Goal: Use online tool/utility: Utilize a website feature to perform a specific function

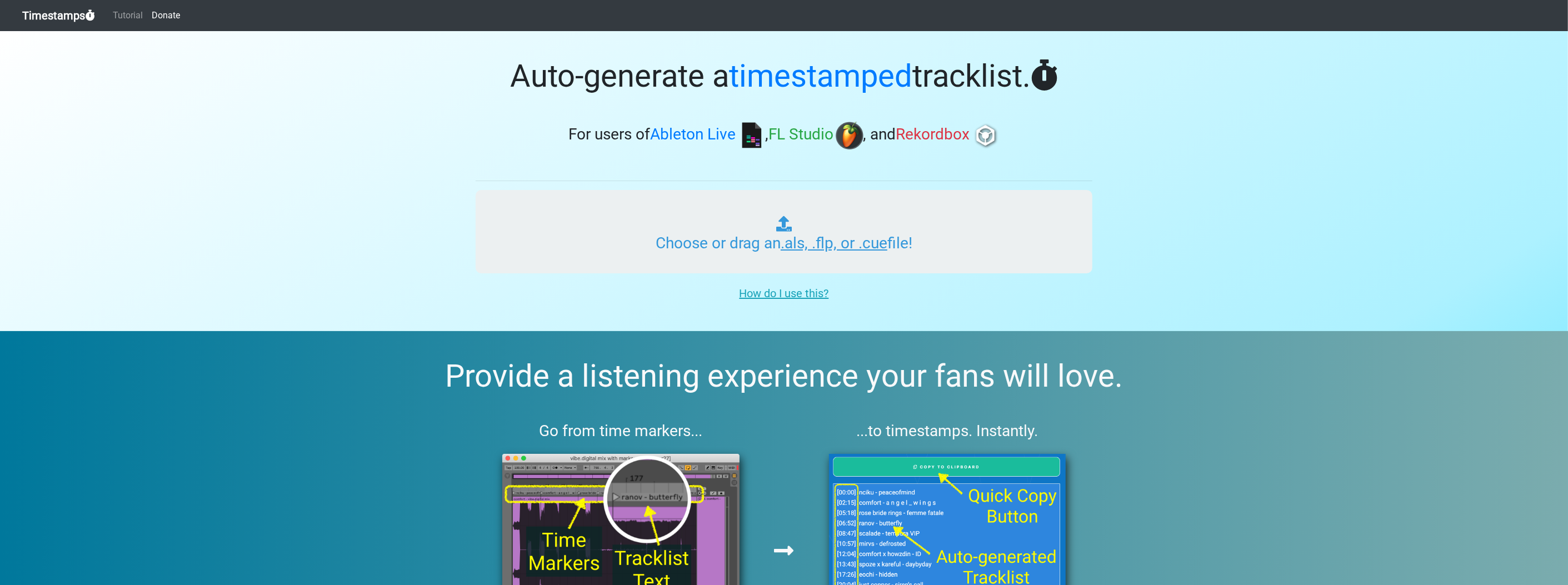
click at [827, 217] on input "Choose or drag an .als, .flp, or .cue file!" at bounding box center [784, 232] width 617 height 83
type input "C:\fakepath\NAMY 3_3.flp"
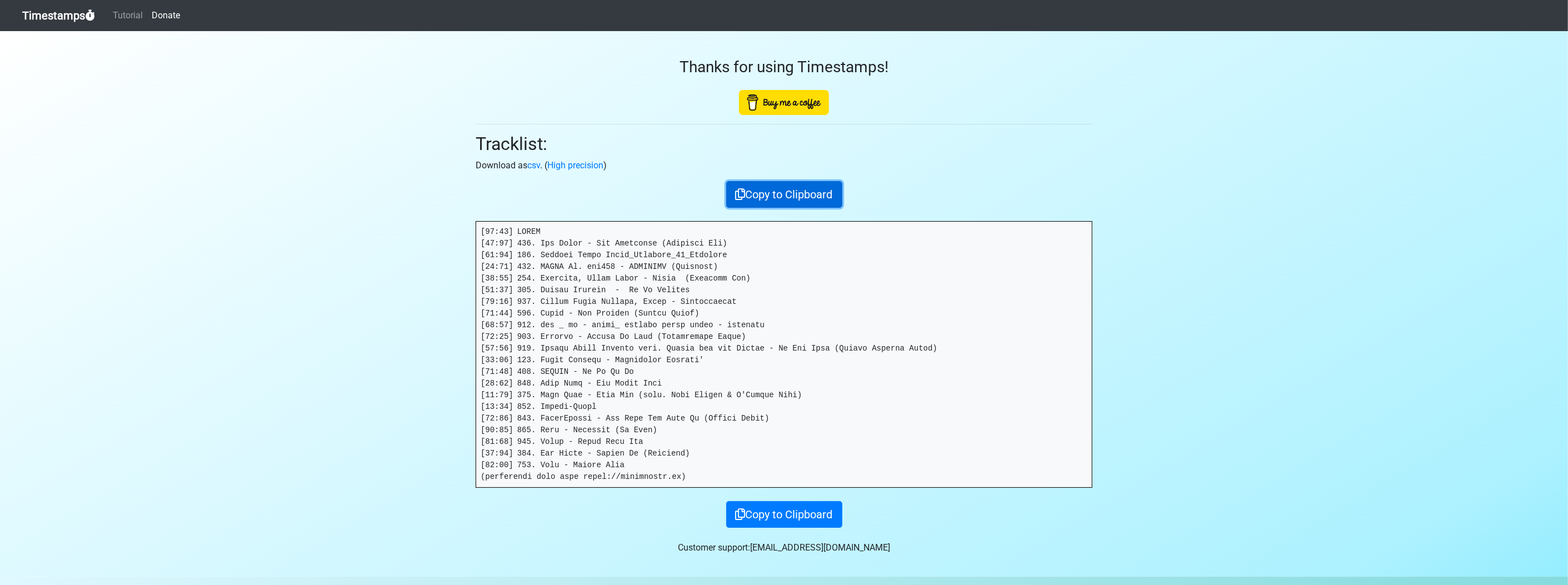
click at [736, 199] on icon at bounding box center [741, 194] width 10 height 11
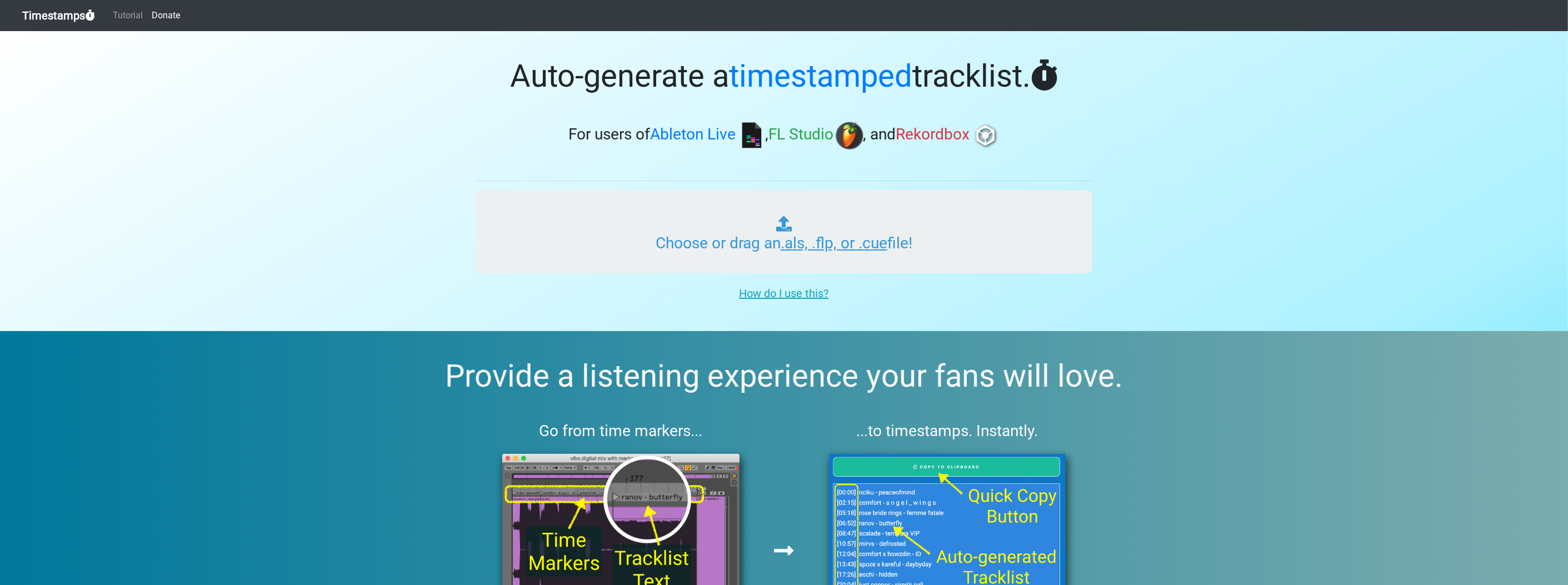
click at [694, 230] on input "Choose or drag an .als, .flp, or .cue file!" at bounding box center [784, 232] width 617 height 83
type input "C:\fakepath\NAMY 4_3.flp"
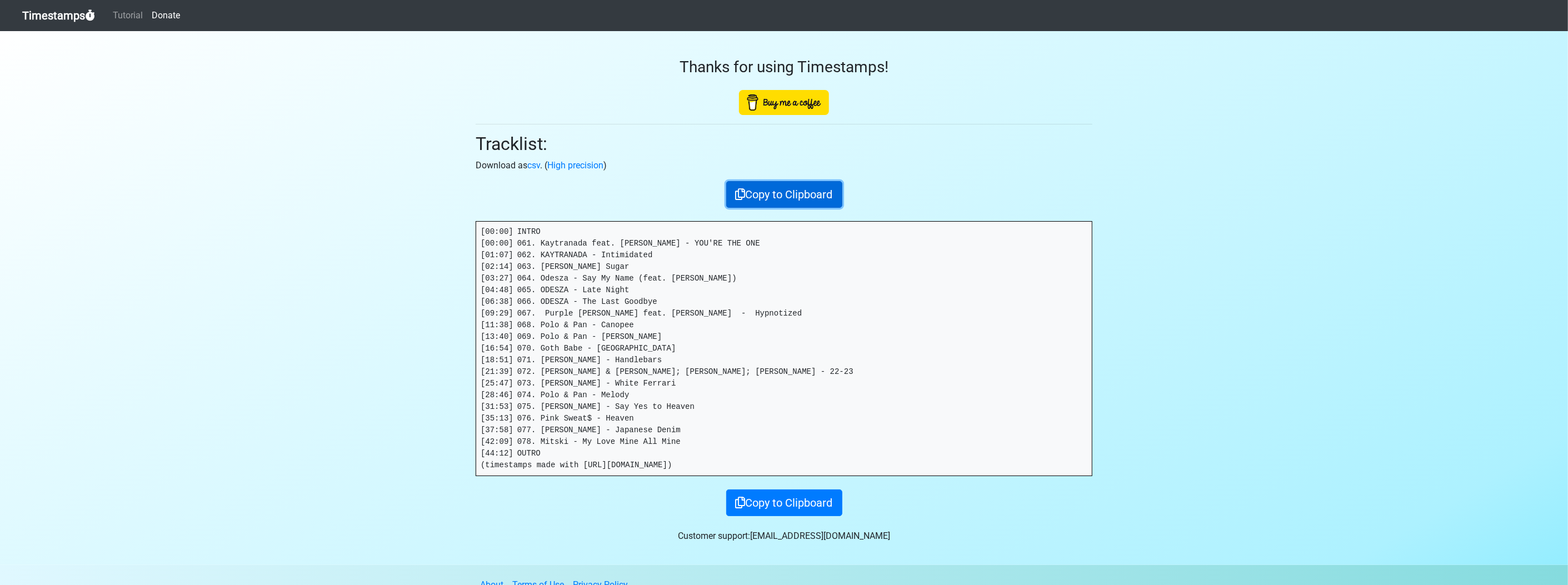
click at [799, 204] on button "Copy to Clipboard" at bounding box center [784, 194] width 116 height 27
